Goal: Task Accomplishment & Management: Use online tool/utility

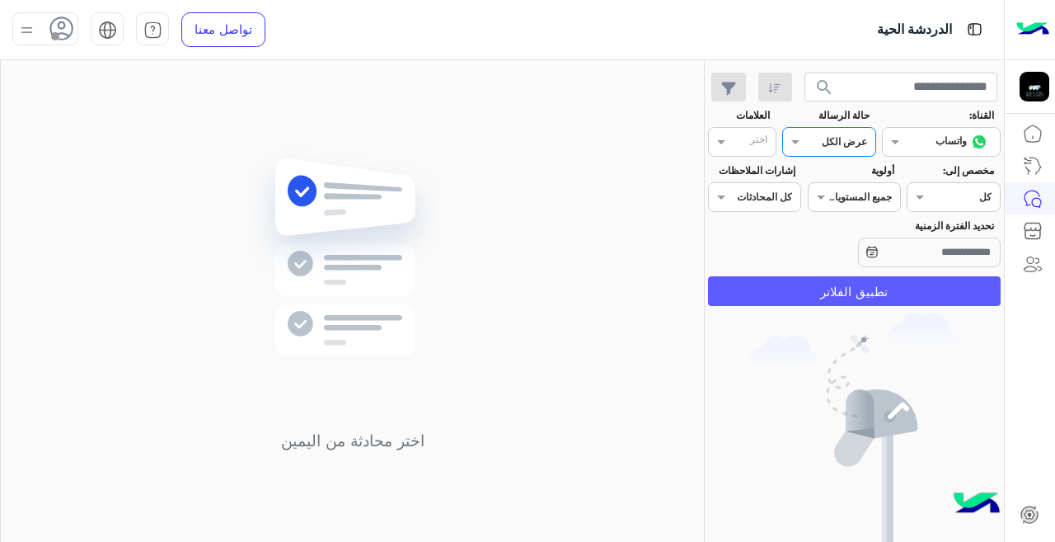
click at [875, 297] on button "تطبيق الفلاتر" at bounding box center [854, 291] width 293 height 30
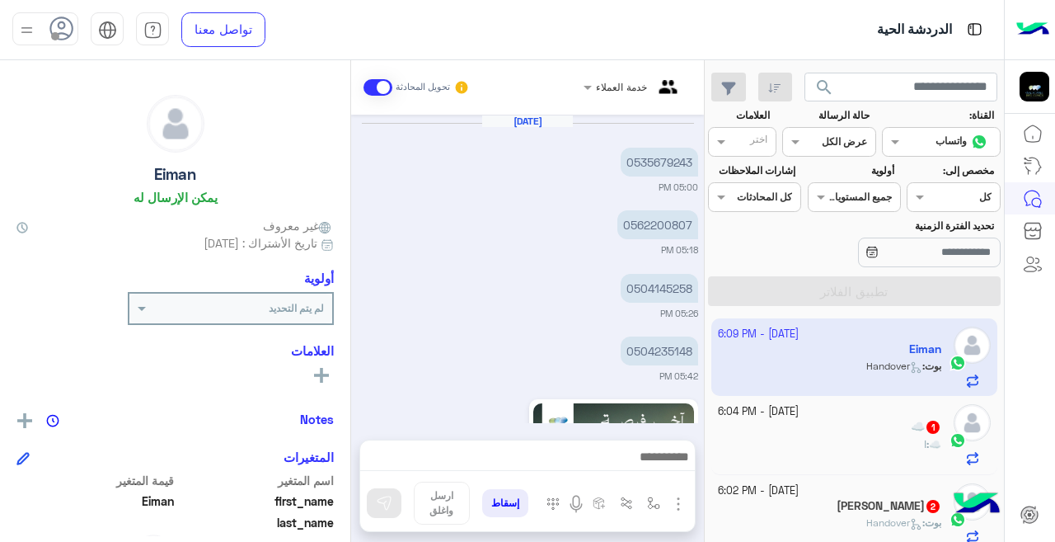
scroll to position [2849, 0]
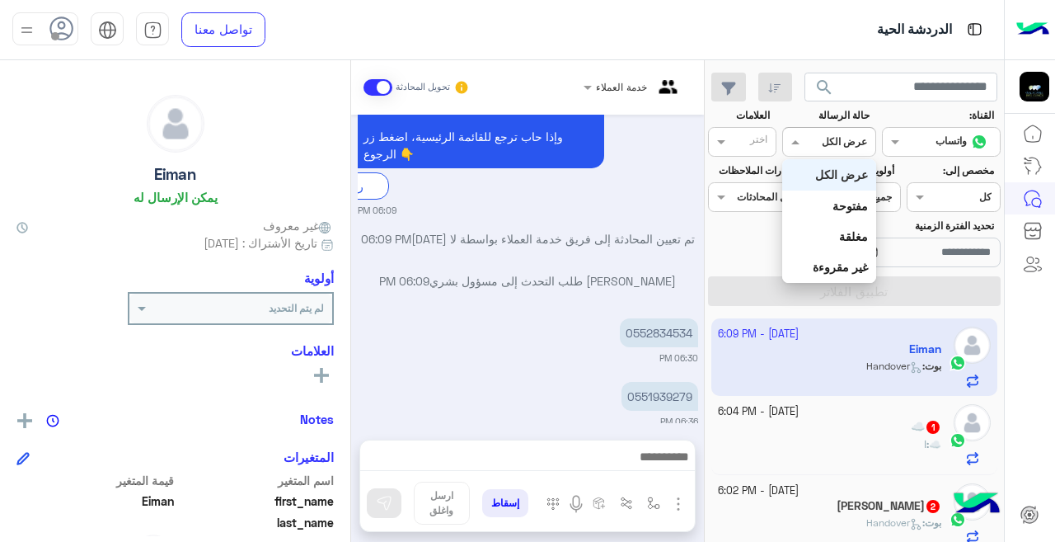
click at [831, 152] on div "القناه عرض الكل" at bounding box center [828, 142] width 93 height 30
click at [838, 268] on b "غير مقروءة" at bounding box center [840, 267] width 55 height 14
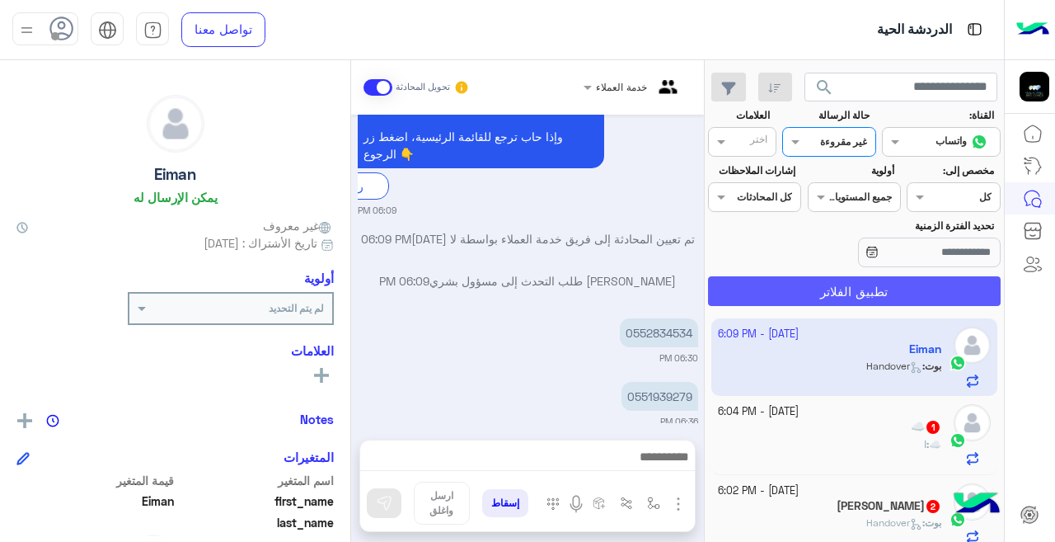
click at [804, 302] on button "تطبيق الفلاتر" at bounding box center [854, 291] width 293 height 30
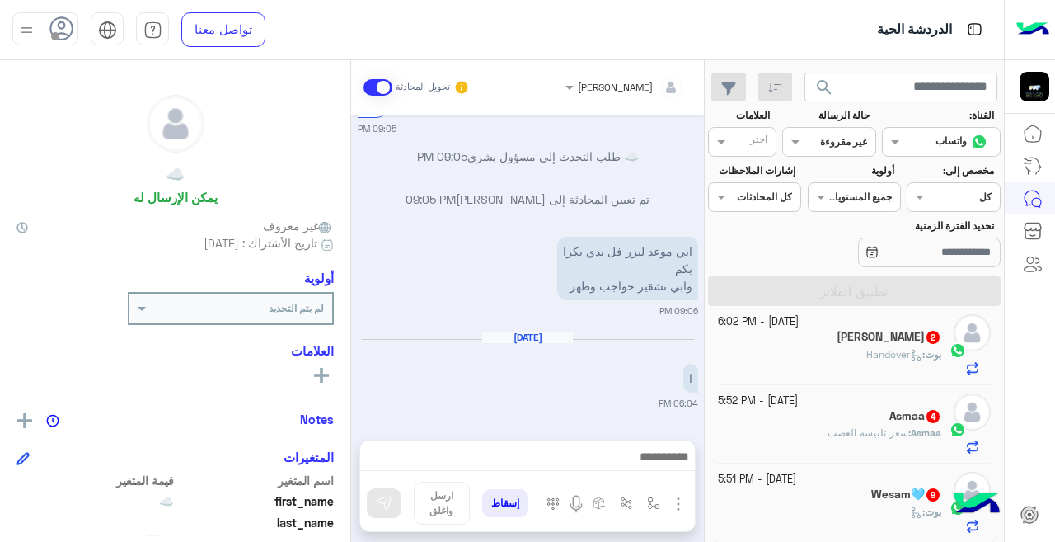
scroll to position [8, 0]
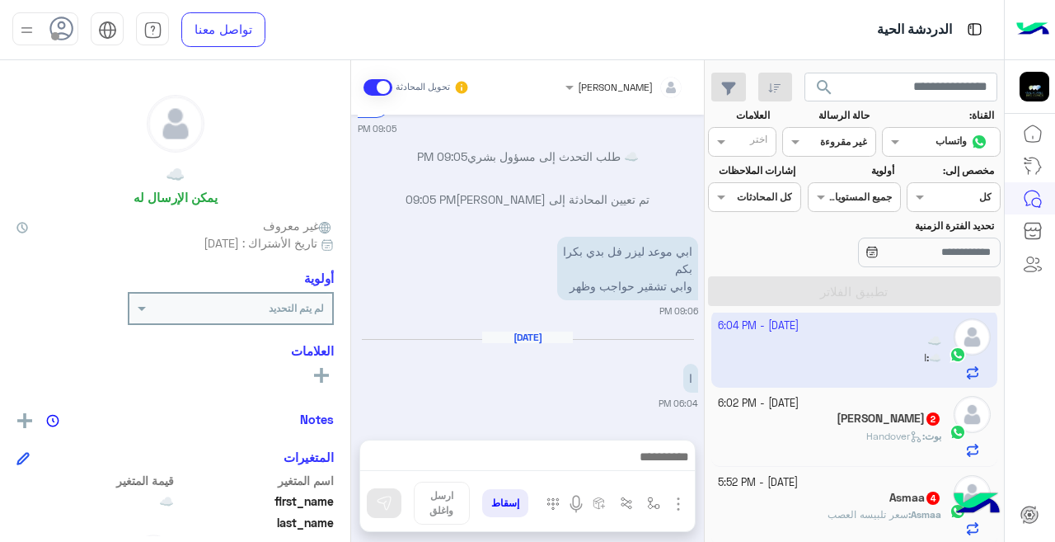
click at [850, 481] on div "[DATE] - 5:52 PM" at bounding box center [830, 483] width 224 height 16
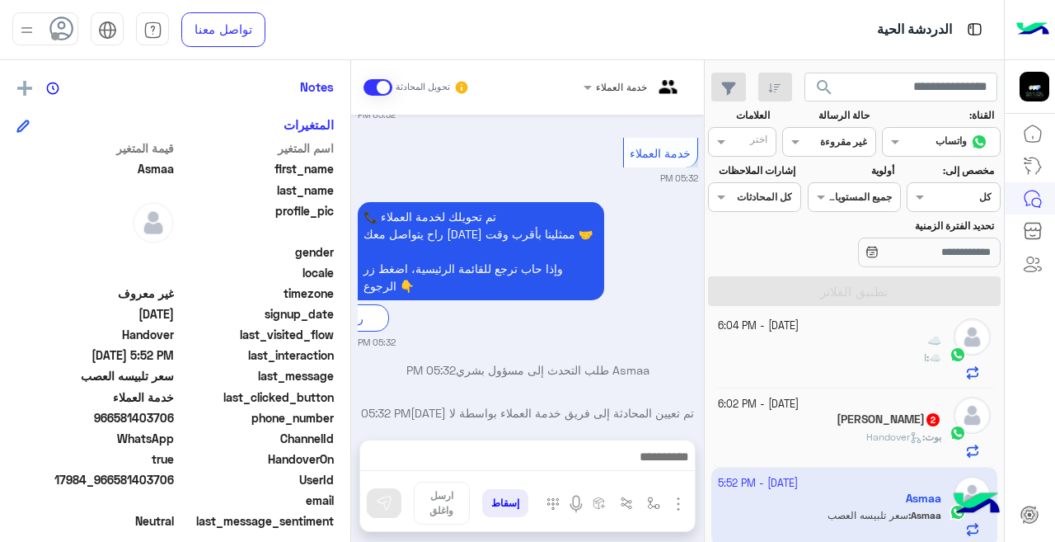
scroll to position [542, 0]
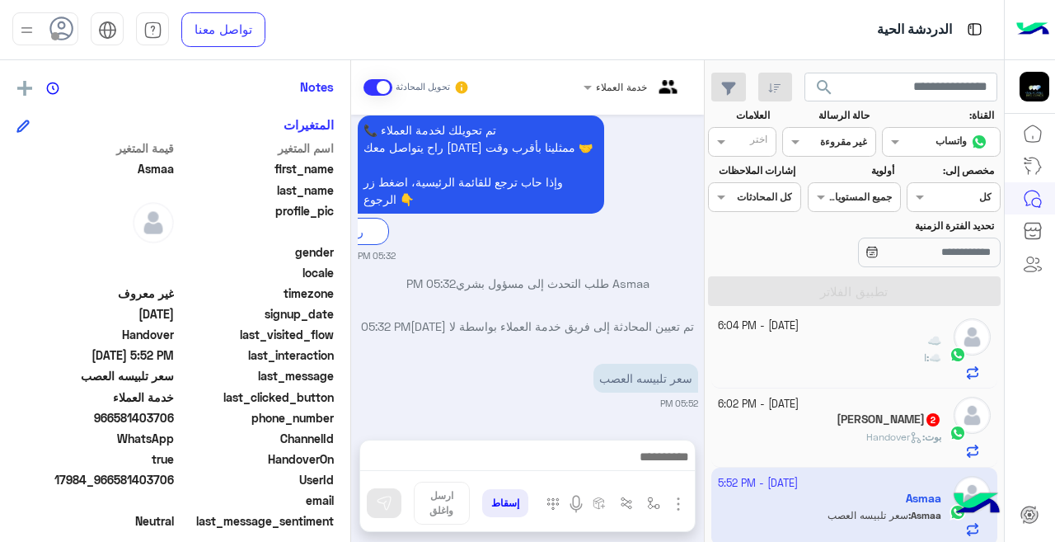
click at [894, 438] on span "Handover" at bounding box center [894, 436] width 56 height 12
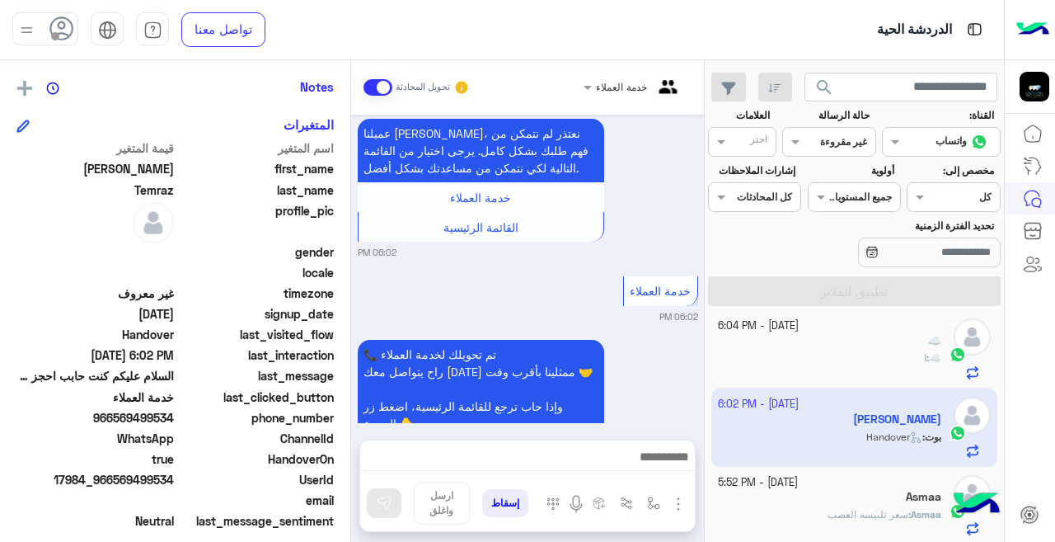
scroll to position [310, 0]
